Goal: Task Accomplishment & Management: Use online tool/utility

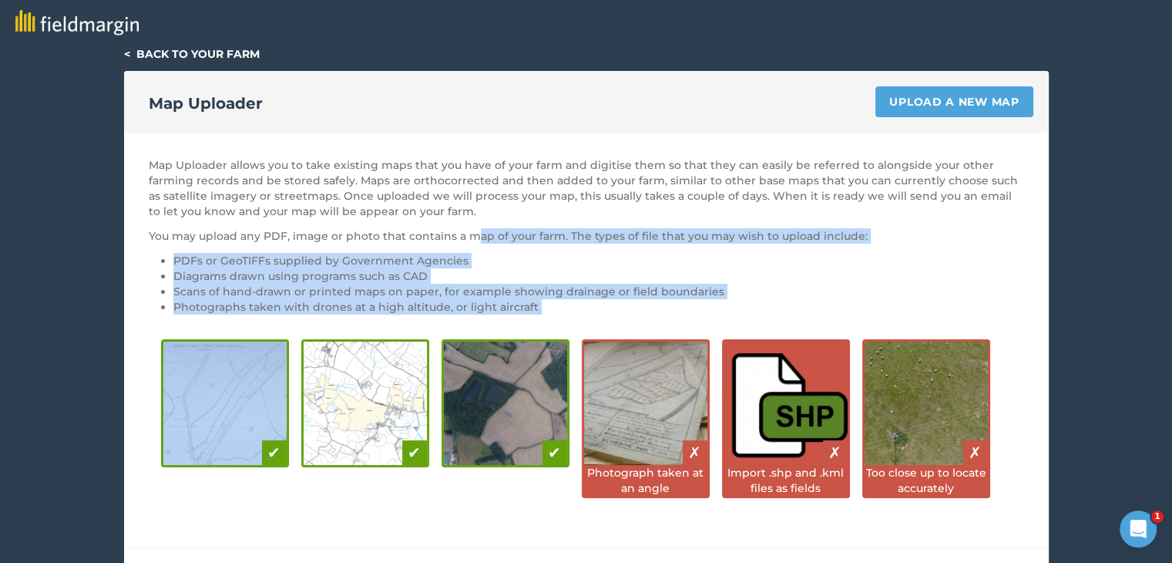
drag, startPoint x: 477, startPoint y: 237, endPoint x: 704, endPoint y: 322, distance: 242.2
click at [704, 322] on div "Map Uploader allows you to take existing maps that you have of your farm and di…" at bounding box center [586, 340] width 925 height 415
click at [533, 309] on li "Photographs taken with drones at a high altitude, or light aircraft" at bounding box center [598, 306] width 851 height 15
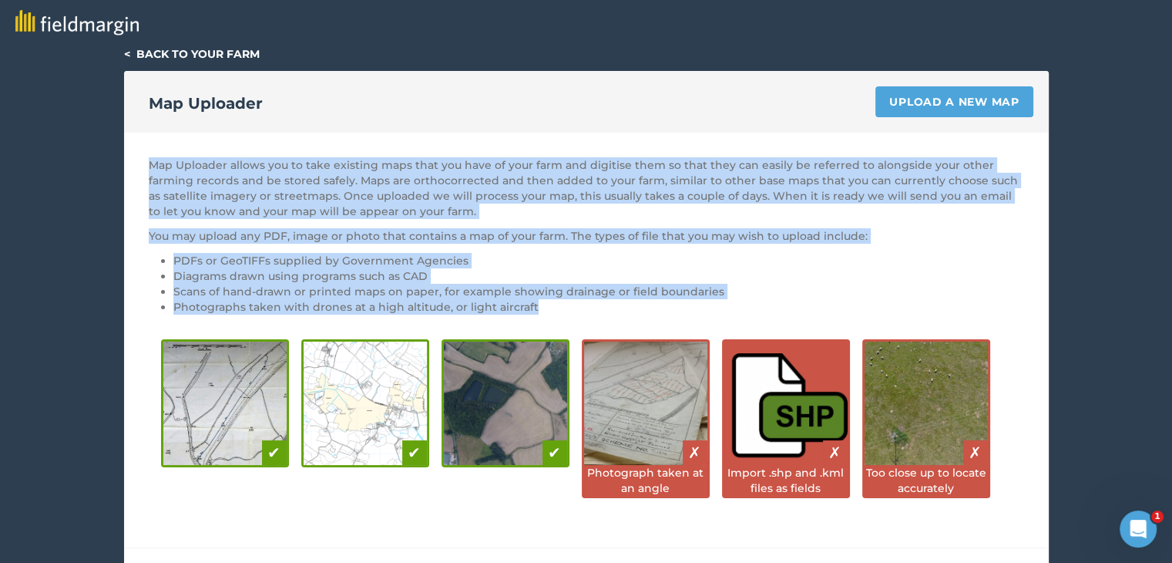
drag, startPoint x: 150, startPoint y: 162, endPoint x: 602, endPoint y: 309, distance: 475.8
click at [602, 309] on div "Map Uploader allows you to take existing maps that you have of your farm and di…" at bounding box center [586, 340] width 925 height 415
click at [569, 308] on li "Photographs taken with drones at a high altitude, or light aircraft" at bounding box center [598, 306] width 851 height 15
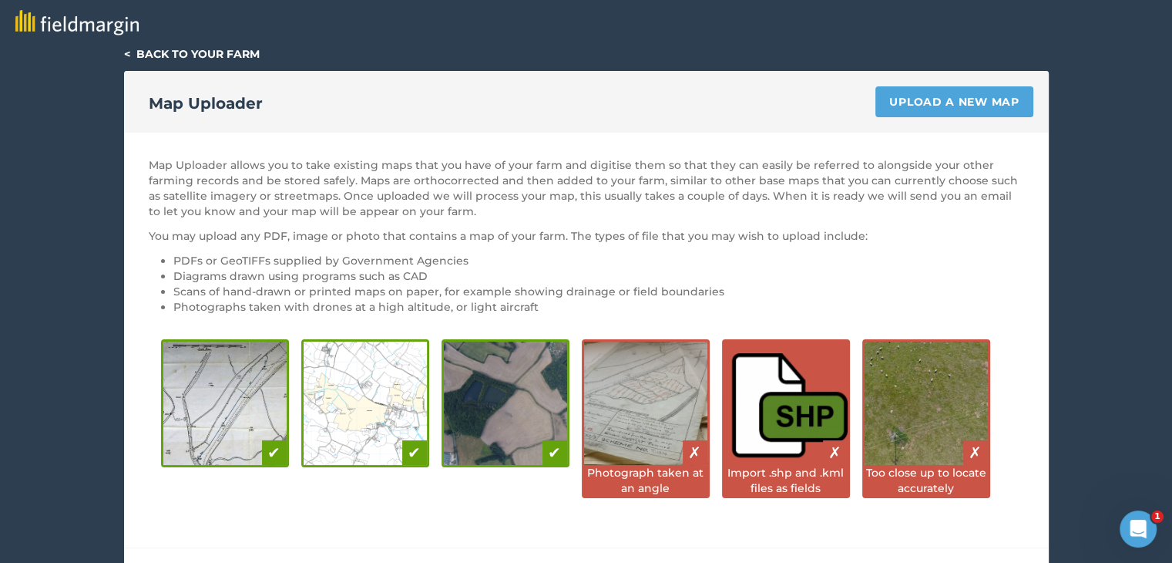
click at [516, 180] on p "Map Uploader allows you to take existing maps that you have of your farm and di…" at bounding box center [587, 188] width 876 height 62
drag, startPoint x: 516, startPoint y: 180, endPoint x: 540, endPoint y: 183, distance: 24.1
click at [540, 183] on p "Map Uploader allows you to take existing maps that you have of your farm and di…" at bounding box center [587, 188] width 876 height 62
click at [522, 195] on p "Map Uploader allows you to take existing maps that you have of your farm and di…" at bounding box center [587, 188] width 876 height 62
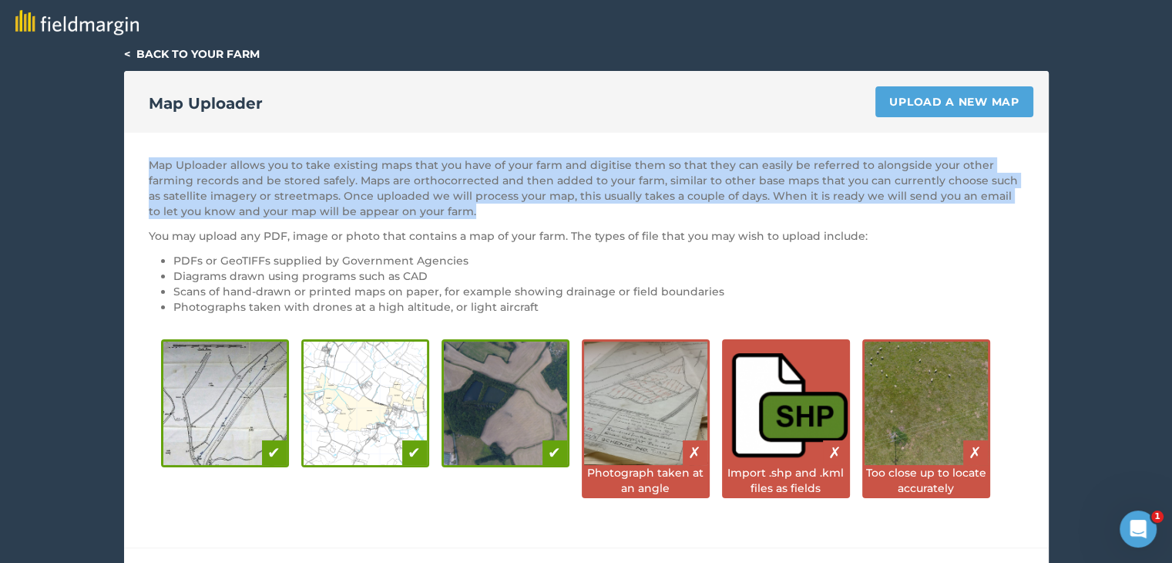
drag, startPoint x: 151, startPoint y: 167, endPoint x: 1021, endPoint y: 206, distance: 870.4
click at [1021, 206] on p "Map Uploader allows you to take existing maps that you have of your farm and di…" at bounding box center [587, 188] width 876 height 62
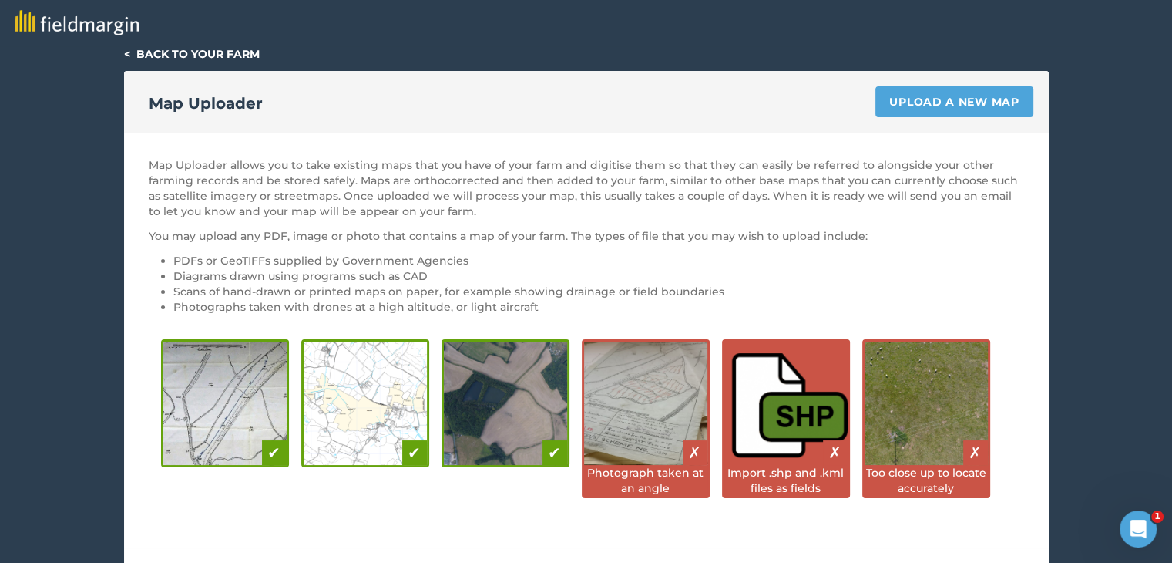
click at [987, 226] on div "Map Uploader allows you to take existing maps that you have of your farm and di…" at bounding box center [586, 340] width 925 height 415
click at [127, 53] on link "< Back to your farm" at bounding box center [192, 54] width 136 height 14
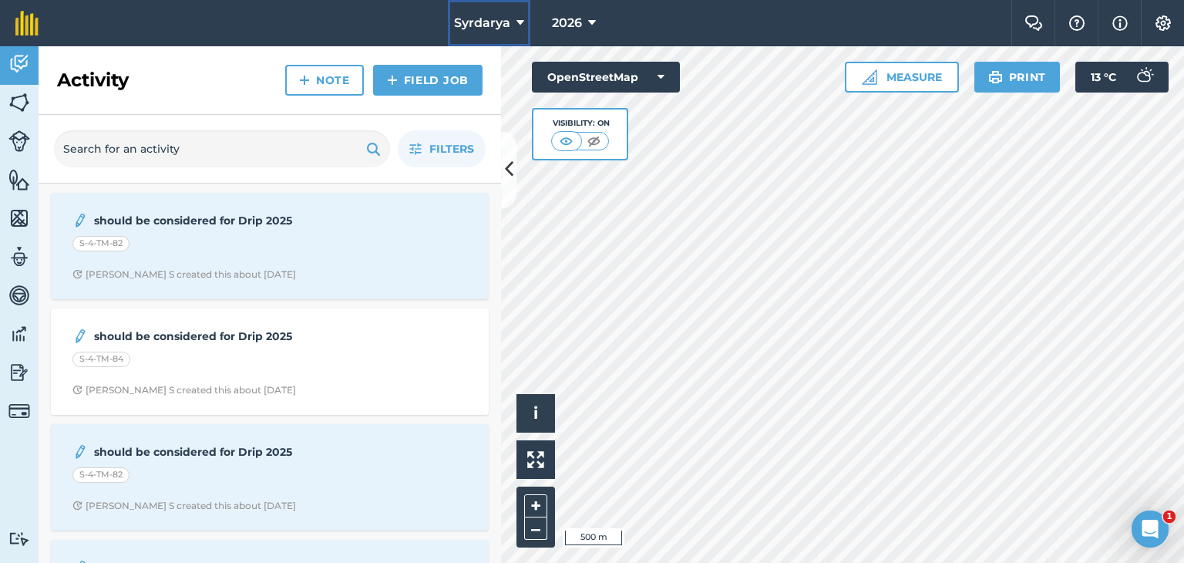
click at [518, 20] on icon at bounding box center [520, 23] width 8 height 19
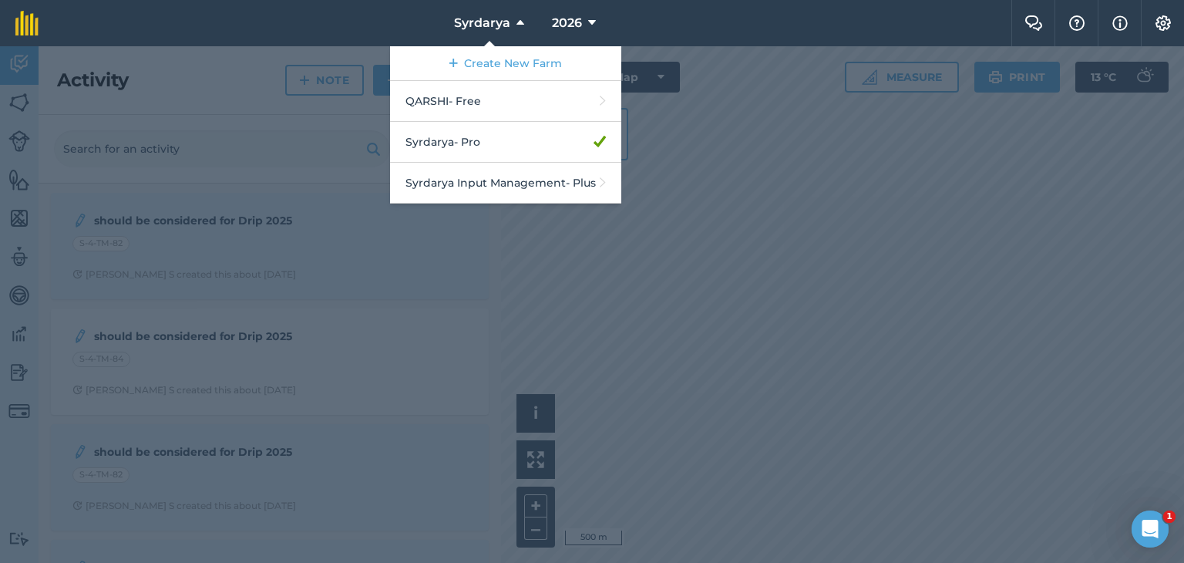
click at [496, 245] on div at bounding box center [592, 304] width 1184 height 516
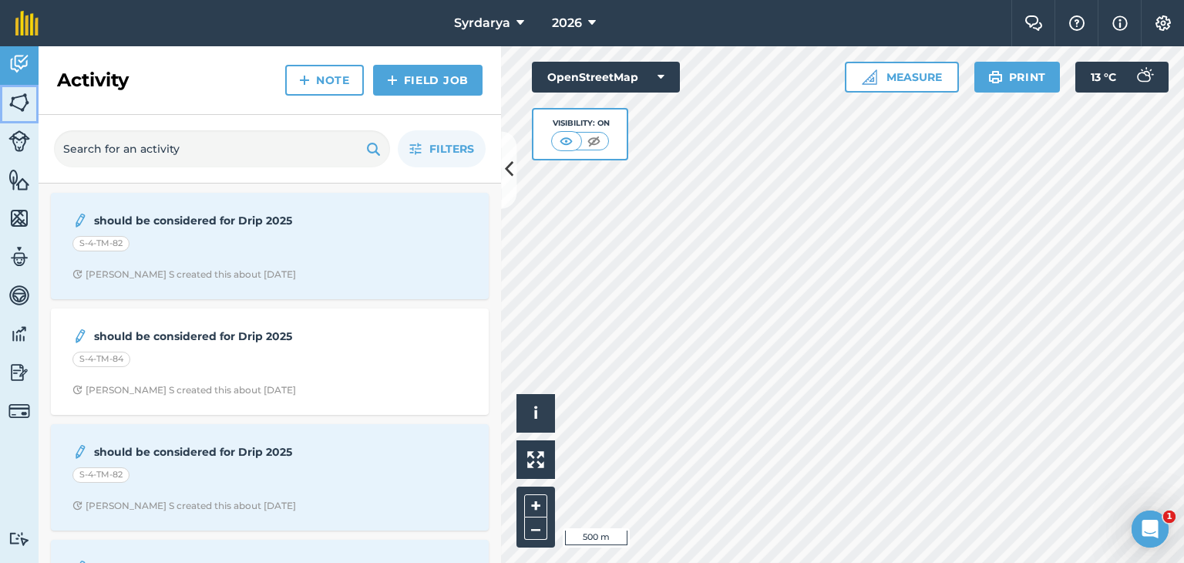
click at [12, 96] on img at bounding box center [19, 102] width 22 height 23
